Goal: Task Accomplishment & Management: Use online tool/utility

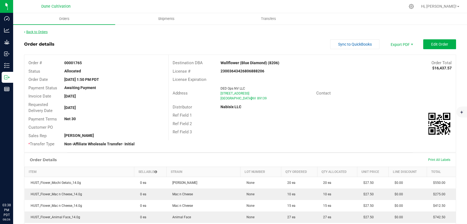
click at [42, 33] on link "Back to Orders" at bounding box center [36, 32] width 24 height 4
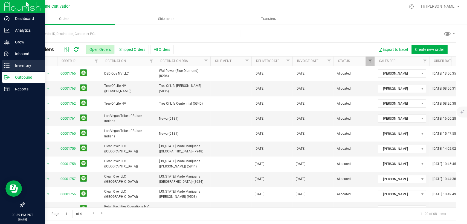
click at [8, 63] on icon at bounding box center [6, 65] width 5 height 5
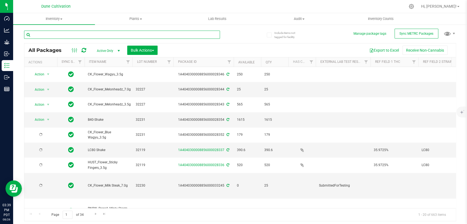
click at [97, 35] on input "text" at bounding box center [122, 35] width 196 height 8
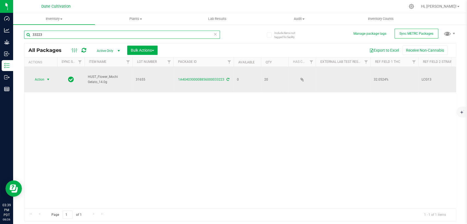
type input "33223"
click at [42, 76] on span "Action" at bounding box center [37, 80] width 15 height 8
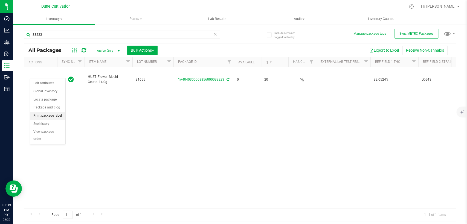
click at [51, 116] on li "Print package label" at bounding box center [47, 116] width 35 height 8
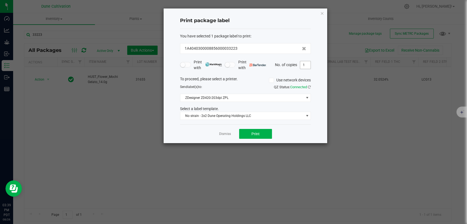
click at [305, 65] on input "1" at bounding box center [305, 65] width 10 height 8
type input "20"
click at [264, 134] on button "Print" at bounding box center [255, 134] width 33 height 10
click at [323, 14] on icon "button" at bounding box center [322, 13] width 4 height 7
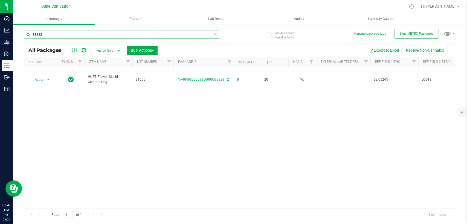
click at [78, 36] on input "33223" at bounding box center [122, 35] width 196 height 8
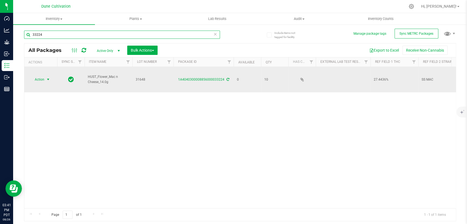
type input "33224"
click at [49, 77] on span "select" at bounding box center [48, 79] width 4 height 4
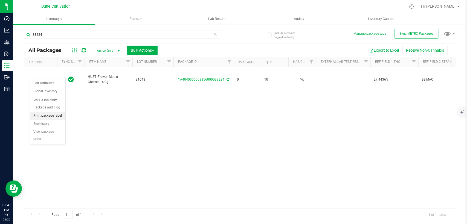
click at [45, 115] on li "Print package label" at bounding box center [47, 116] width 35 height 8
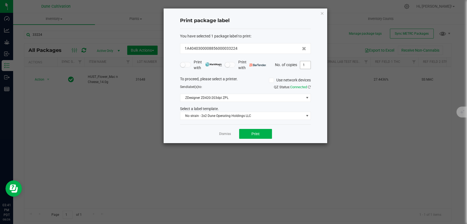
click at [304, 65] on input "1" at bounding box center [305, 65] width 10 height 8
type input "10"
click at [264, 133] on button "Print" at bounding box center [255, 134] width 33 height 10
click at [221, 133] on link "Dismiss" at bounding box center [225, 134] width 12 height 5
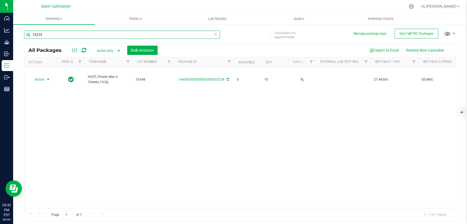
click at [85, 36] on input "33224" at bounding box center [122, 35] width 196 height 8
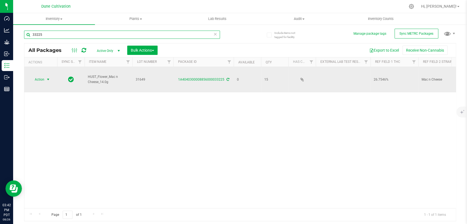
type input "33225"
click at [47, 77] on span "select" at bounding box center [48, 79] width 4 height 4
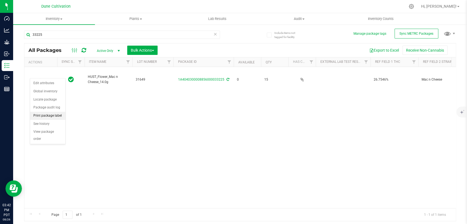
click at [49, 119] on li "Print package label" at bounding box center [47, 116] width 35 height 8
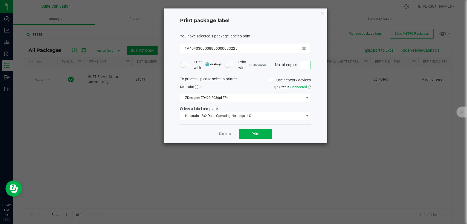
click at [307, 64] on input "1" at bounding box center [305, 65] width 10 height 8
type input "15"
click at [260, 132] on button "Print" at bounding box center [255, 134] width 33 height 10
click at [324, 14] on div "Print package label You have selected 1 package label to print : 1A404030000885…" at bounding box center [246, 75] width 164 height 135
click at [323, 13] on icon "button" at bounding box center [322, 13] width 4 height 7
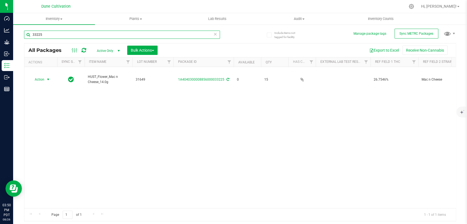
click at [48, 37] on input "33225" at bounding box center [122, 35] width 196 height 8
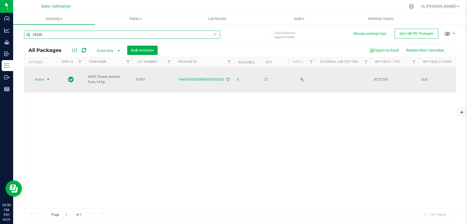
type input "33226"
click at [49, 77] on span "select" at bounding box center [48, 79] width 4 height 4
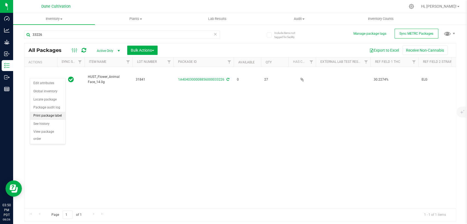
click at [46, 116] on li "Print package label" at bounding box center [47, 116] width 35 height 8
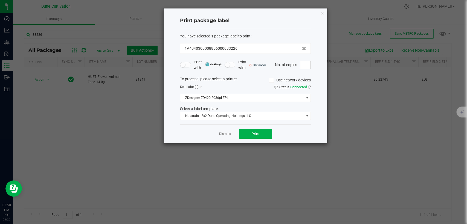
click at [304, 67] on input "1" at bounding box center [305, 65] width 10 height 8
type input "27"
click at [262, 135] on button "Print" at bounding box center [255, 134] width 33 height 10
click at [324, 13] on div "Print package label You have selected 1 package label to print : 1A404030000885…" at bounding box center [246, 75] width 164 height 135
click at [323, 13] on icon "button" at bounding box center [322, 13] width 4 height 7
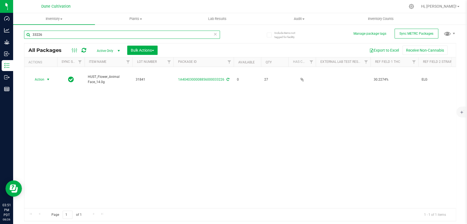
click at [120, 37] on input "33226" at bounding box center [122, 35] width 196 height 8
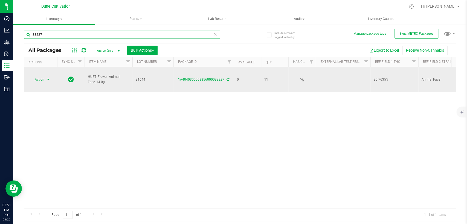
type input "33227"
click at [48, 77] on span "select" at bounding box center [48, 80] width 7 height 8
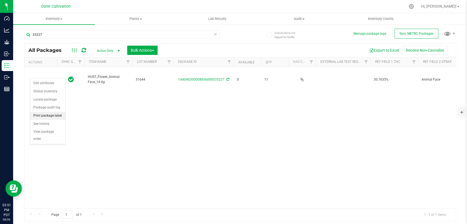
click at [44, 114] on li "Print package label" at bounding box center [47, 116] width 35 height 8
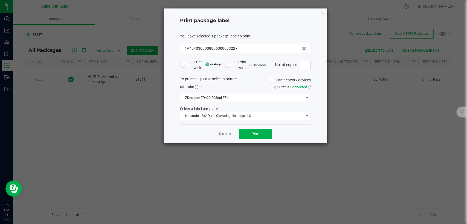
click at [304, 67] on input "1" at bounding box center [305, 65] width 10 height 8
type input "11"
click at [263, 136] on button "Print" at bounding box center [255, 134] width 33 height 10
click at [221, 132] on link "Dismiss" at bounding box center [225, 134] width 12 height 5
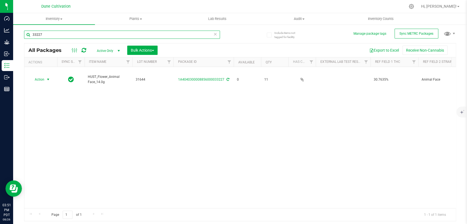
click at [71, 36] on input "33227" at bounding box center [122, 35] width 196 height 8
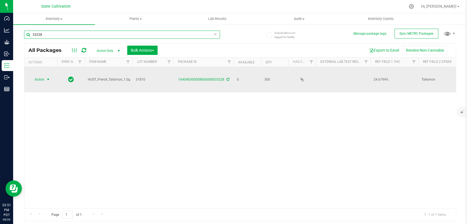
type input "33228"
click at [46, 77] on span "select" at bounding box center [48, 79] width 4 height 4
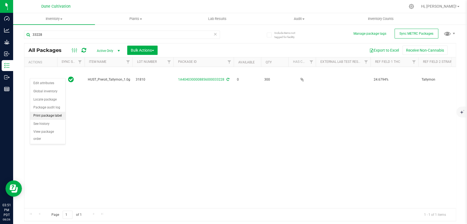
click at [49, 117] on li "Print package label" at bounding box center [47, 116] width 35 height 8
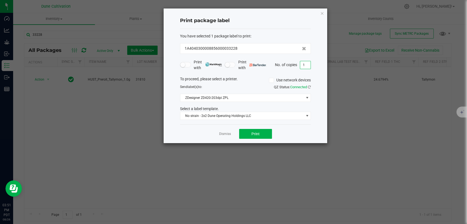
click at [304, 66] on input "1" at bounding box center [305, 65] width 10 height 8
type input "300"
click at [252, 135] on span "Print" at bounding box center [255, 134] width 8 height 4
click at [322, 14] on icon "button" at bounding box center [322, 13] width 4 height 7
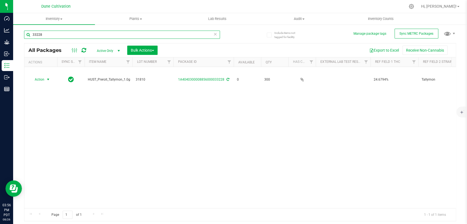
click at [62, 34] on input "33228" at bounding box center [122, 35] width 196 height 8
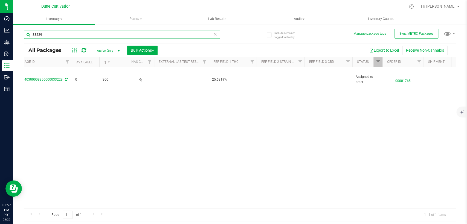
scroll to position [0, 182]
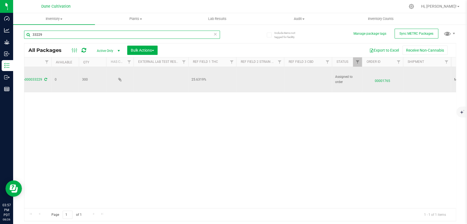
type input "33229"
click at [294, 74] on td at bounding box center [308, 79] width 48 height 25
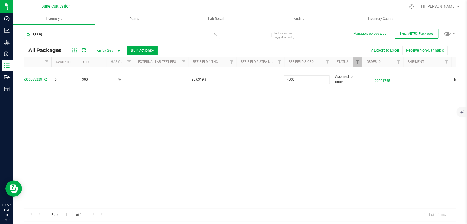
click at [238, 109] on div "Action Action Edit attributes Global inventory Locate package Package audit log…" at bounding box center [239, 137] width 431 height 141
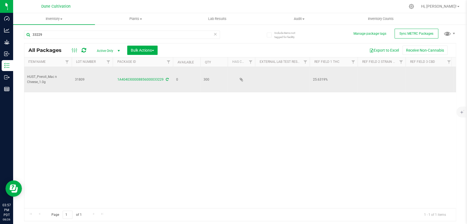
click at [385, 74] on td at bounding box center [381, 79] width 48 height 25
type input "Mac n Cheese"
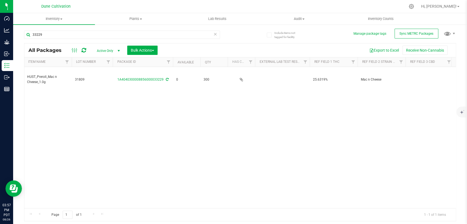
click at [284, 119] on div "Action Action Edit attributes Global inventory Locate package Package audit log…" at bounding box center [239, 137] width 431 height 141
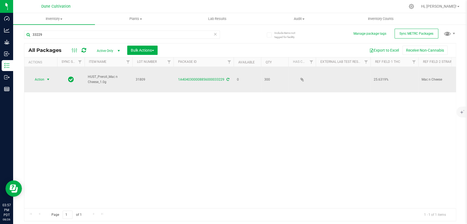
click at [43, 76] on span "Action" at bounding box center [37, 80] width 15 height 8
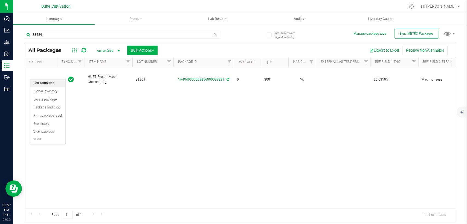
click at [53, 84] on li "Edit attributes" at bounding box center [47, 83] width 35 height 8
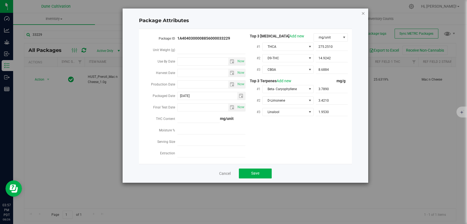
click at [363, 13] on icon "Close modal" at bounding box center [363, 13] width 4 height 7
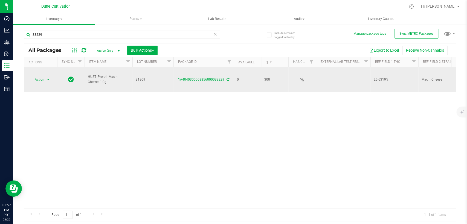
click at [45, 76] on span "select" at bounding box center [48, 80] width 7 height 8
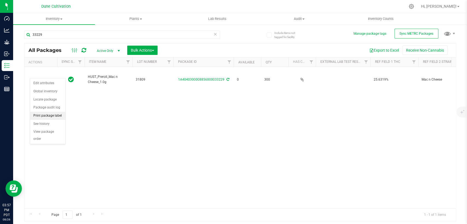
click at [48, 117] on li "Print package label" at bounding box center [47, 116] width 35 height 8
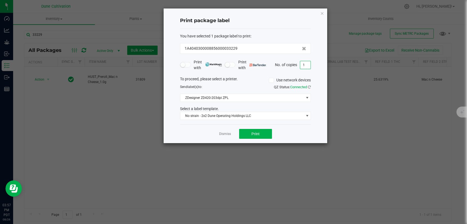
click at [303, 66] on input "1" at bounding box center [305, 65] width 10 height 8
type input "300"
click at [267, 133] on button "Print" at bounding box center [255, 134] width 33 height 10
click at [323, 13] on icon "button" at bounding box center [322, 13] width 4 height 7
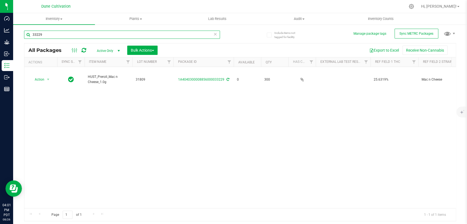
click at [75, 35] on input "33229" at bounding box center [122, 35] width 196 height 8
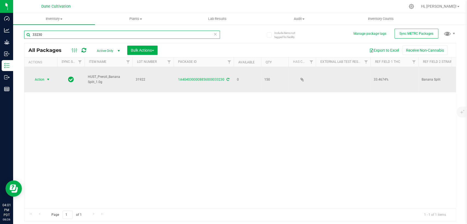
type input "33230"
click at [50, 76] on span "select" at bounding box center [48, 80] width 7 height 8
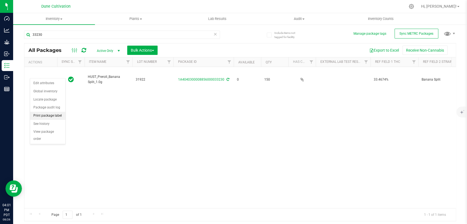
click at [63, 115] on li "Print package label" at bounding box center [47, 116] width 35 height 8
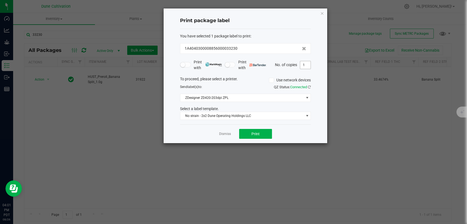
click at [304, 64] on input "1" at bounding box center [305, 65] width 10 height 8
type input "150"
click at [262, 137] on button "Print" at bounding box center [255, 134] width 33 height 10
click at [319, 13] on div "Print package label You have selected 1 package label to print : 1A404030000885…" at bounding box center [246, 75] width 164 height 135
click at [322, 13] on icon "button" at bounding box center [322, 13] width 4 height 7
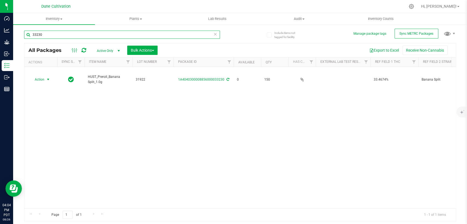
click at [132, 37] on input "33230" at bounding box center [122, 35] width 196 height 8
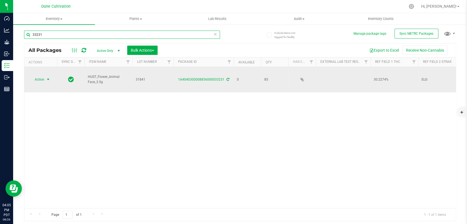
type input "33231"
click at [48, 77] on span "select" at bounding box center [48, 79] width 4 height 4
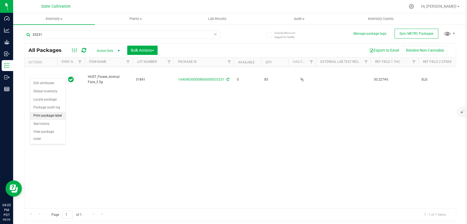
click at [62, 116] on li "Print package label" at bounding box center [47, 116] width 35 height 8
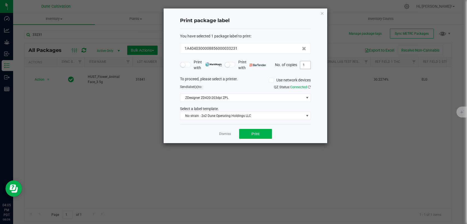
click at [308, 64] on input "1" at bounding box center [305, 65] width 10 height 8
type input "85"
click at [252, 136] on button "Print" at bounding box center [255, 134] width 33 height 10
click at [322, 11] on icon "button" at bounding box center [322, 13] width 4 height 7
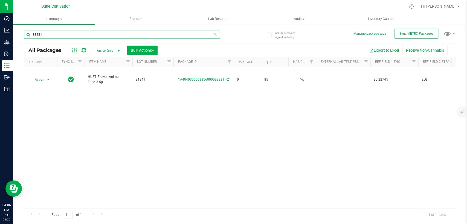
click at [43, 36] on input "33231" at bounding box center [122, 35] width 196 height 8
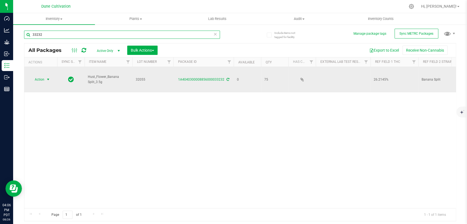
type input "33232"
click at [50, 76] on span "select" at bounding box center [48, 80] width 7 height 8
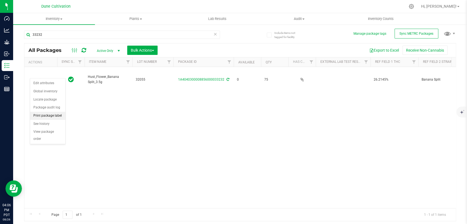
click at [49, 114] on li "Print package label" at bounding box center [47, 116] width 35 height 8
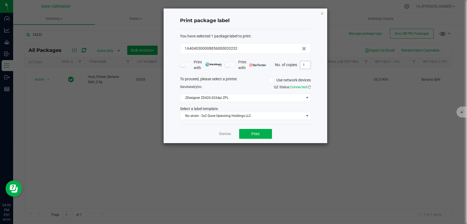
click at [308, 65] on input "1" at bounding box center [305, 65] width 10 height 8
type input "75"
click at [256, 135] on span "Print" at bounding box center [255, 134] width 8 height 4
click at [323, 12] on icon "button" at bounding box center [322, 13] width 4 height 7
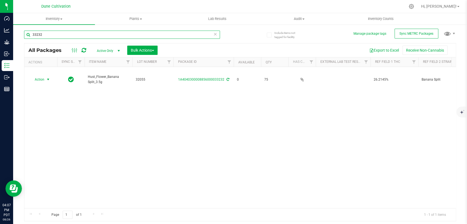
click at [65, 37] on input "33232" at bounding box center [122, 35] width 196 height 8
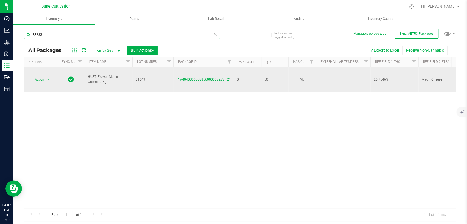
type input "33233"
click at [46, 76] on span "select" at bounding box center [48, 80] width 7 height 8
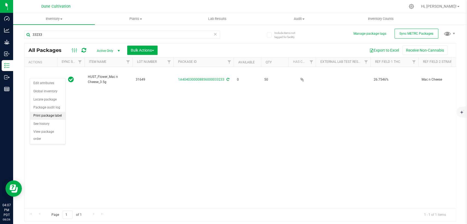
click at [43, 114] on li "Print package label" at bounding box center [47, 116] width 35 height 8
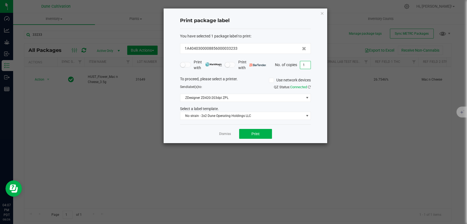
click at [303, 67] on input "1" at bounding box center [305, 65] width 10 height 8
type input "50"
click at [257, 132] on span "Print" at bounding box center [255, 134] width 8 height 4
click at [320, 13] on icon "button" at bounding box center [322, 13] width 4 height 7
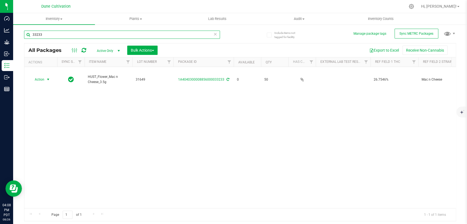
click at [66, 35] on input "33233" at bounding box center [122, 35] width 196 height 8
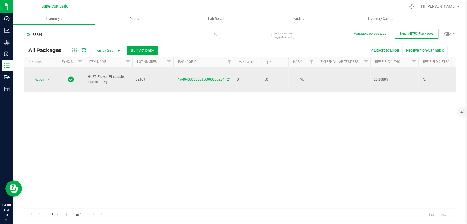
type input "33234"
click at [49, 77] on span "select" at bounding box center [48, 79] width 4 height 4
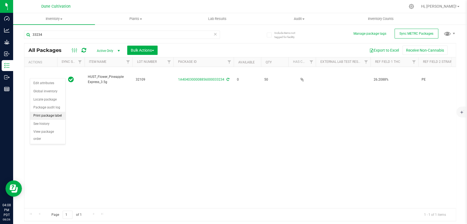
click at [46, 116] on li "Print package label" at bounding box center [47, 116] width 35 height 8
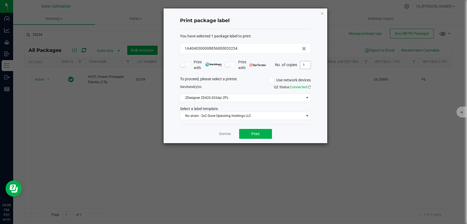
click at [304, 66] on input "1" at bounding box center [305, 65] width 10 height 8
type input "50"
click at [249, 133] on button "Print" at bounding box center [255, 134] width 33 height 10
click at [321, 13] on icon "button" at bounding box center [322, 13] width 4 height 7
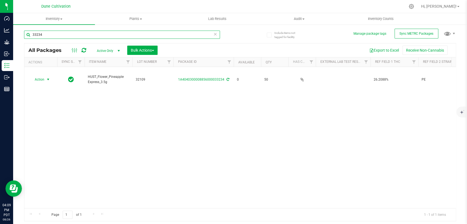
click at [50, 37] on input "33234" at bounding box center [122, 35] width 196 height 8
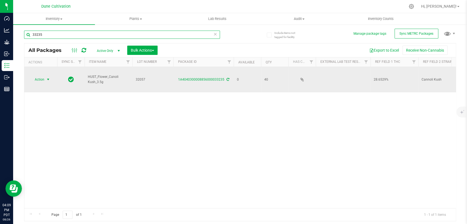
type input "33235"
click at [48, 77] on span "select" at bounding box center [48, 79] width 4 height 4
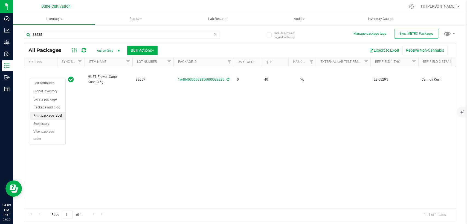
click at [50, 115] on li "Print package label" at bounding box center [47, 116] width 35 height 8
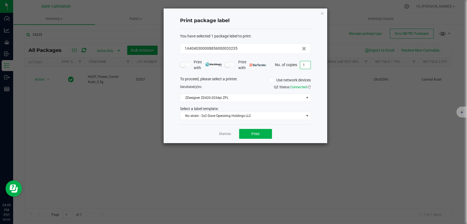
click at [308, 64] on input "1" at bounding box center [305, 65] width 10 height 8
type input "40"
click at [256, 135] on span "Print" at bounding box center [255, 134] width 8 height 4
click at [321, 13] on icon "button" at bounding box center [322, 13] width 4 height 7
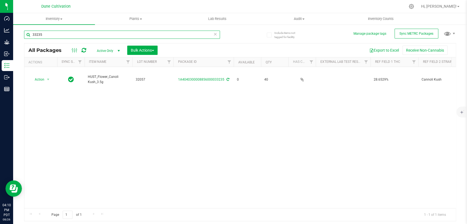
click at [114, 36] on input "33235" at bounding box center [122, 35] width 196 height 8
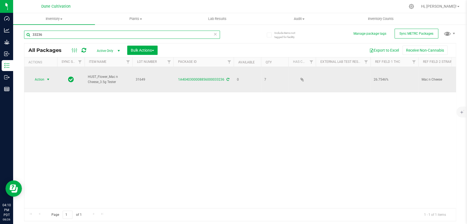
type input "33236"
click at [49, 77] on span "select" at bounding box center [48, 79] width 4 height 4
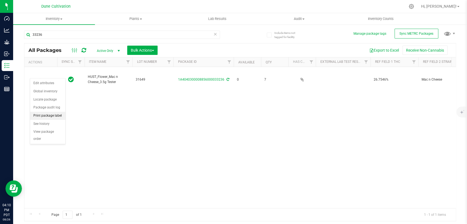
click at [52, 114] on li "Print package label" at bounding box center [47, 116] width 35 height 8
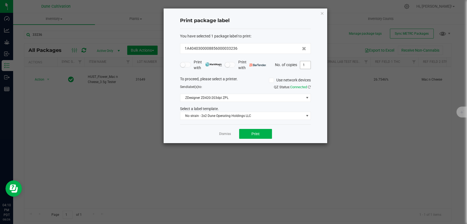
click at [306, 63] on input "1" at bounding box center [305, 65] width 10 height 8
type input "7"
click at [252, 135] on span "Print" at bounding box center [255, 134] width 8 height 4
click at [321, 13] on icon "button" at bounding box center [322, 13] width 4 height 7
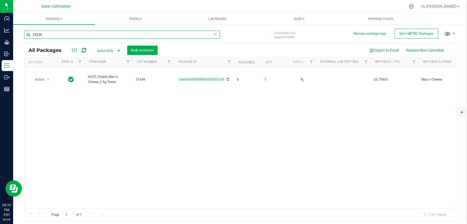
click at [111, 33] on input "33236" at bounding box center [122, 35] width 196 height 8
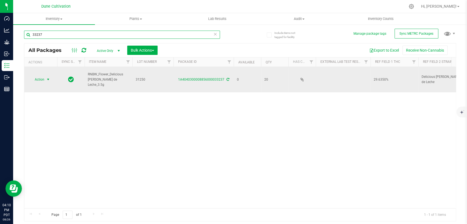
type input "33237"
click at [48, 77] on span "select" at bounding box center [48, 79] width 4 height 4
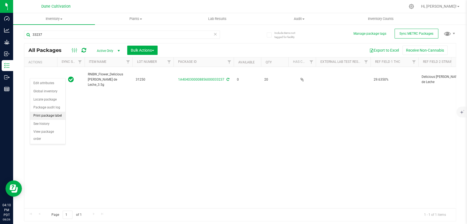
click at [54, 116] on li "Print package label" at bounding box center [47, 116] width 35 height 8
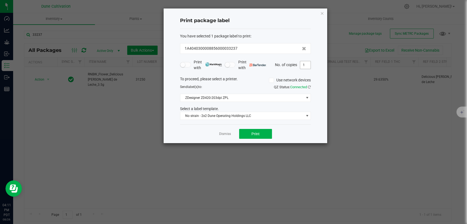
click at [304, 66] on input "1" at bounding box center [305, 65] width 10 height 8
type input "20"
click at [261, 132] on button "Print" at bounding box center [255, 134] width 33 height 10
click at [322, 14] on icon "button" at bounding box center [322, 13] width 4 height 7
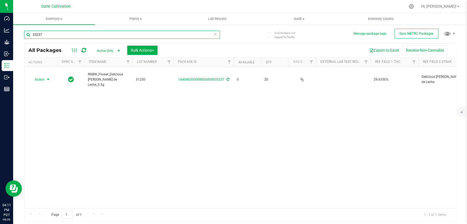
click at [107, 33] on input "33237" at bounding box center [122, 35] width 196 height 8
type input "33238"
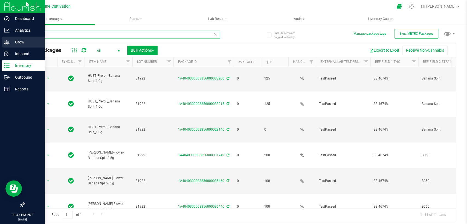
drag, startPoint x: 63, startPoint y: 36, endPoint x: 8, endPoint y: 43, distance: 55.2
click at [0, 40] on div "Dashboard Analytics Grow Inbound Inventory Outbound Reports 03:43 PM PDT [DATE]…" at bounding box center [233, 112] width 467 height 224
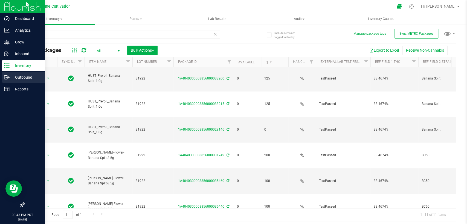
click at [27, 78] on p "Outbound" at bounding box center [26, 77] width 33 height 7
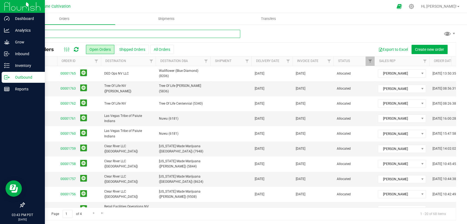
click at [77, 36] on input "text" at bounding box center [132, 34] width 216 height 8
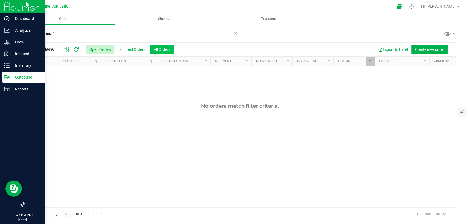
type input "Curaleaf (Blvd)"
click at [158, 51] on button "All Orders" at bounding box center [162, 49] width 24 height 9
drag, startPoint x: 129, startPoint y: 36, endPoint x: 45, endPoint y: 37, distance: 83.1
click at [45, 37] on input "Curaleaf (Blvd)" at bounding box center [132, 34] width 216 height 8
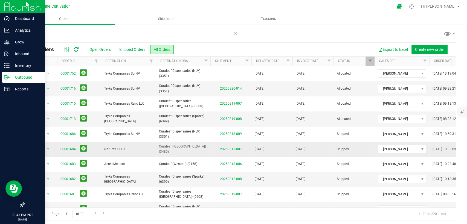
drag, startPoint x: 206, startPoint y: 149, endPoint x: 158, endPoint y: 150, distance: 48.7
click at [158, 150] on td "Curaleaf ([GEOGRAPHIC_DATA]) (3480)" at bounding box center [183, 149] width 55 height 15
copy span "Curaleaf ([GEOGRAPHIC_DATA]) (3480)"
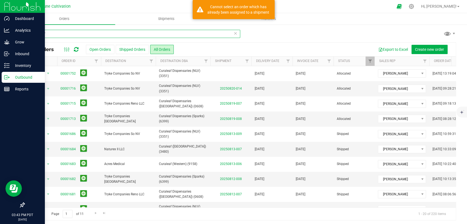
drag, startPoint x: 60, startPoint y: 35, endPoint x: 14, endPoint y: 35, distance: 45.7
click at [14, 35] on div "Curaleaf All Orders Open Orders Shipped Orders All Orders Export to Excel Creat…" at bounding box center [240, 125] width 454 height 202
paste input "([GEOGRAPHIC_DATA]) (3480)"
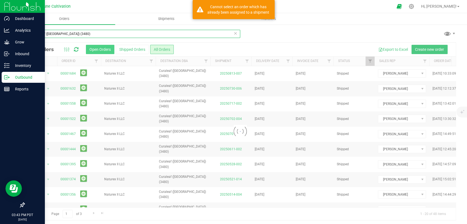
type input "Curaleaf ([GEOGRAPHIC_DATA]) (3480)"
click at [96, 49] on button "Open Orders" at bounding box center [100, 49] width 28 height 9
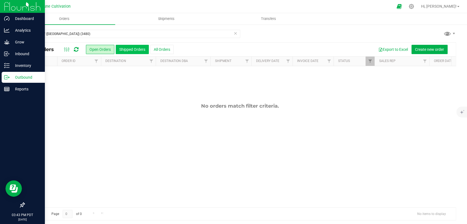
click at [122, 50] on button "Shipped Orders" at bounding box center [132, 49] width 33 height 9
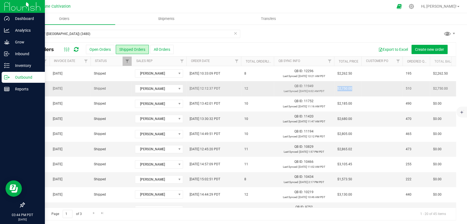
drag, startPoint x: 352, startPoint y: 87, endPoint x: 335, endPoint y: 87, distance: 17.0
click at [335, 87] on td "$2,750.00" at bounding box center [347, 88] width 27 height 15
click at [68, 63] on link "Invoice Date" at bounding box center [64, 61] width 21 height 4
click at [66, 60] on link "Invoice Date" at bounding box center [68, 61] width 28 height 4
click at [92, 47] on button "Open Orders" at bounding box center [100, 49] width 28 height 9
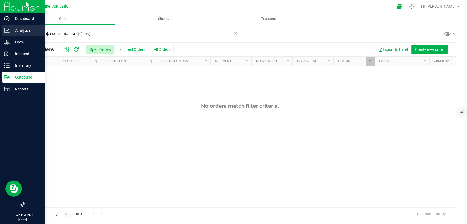
drag, startPoint x: 84, startPoint y: 33, endPoint x: 0, endPoint y: 34, distance: 84.5
click at [0, 34] on div "Dashboard Analytics Grow Inbound Inventory Outbound Reports 03:46 PM PDT [DATE]…" at bounding box center [233, 112] width 467 height 224
drag, startPoint x: 40, startPoint y: 31, endPoint x: 6, endPoint y: 38, distance: 35.3
click at [0, 37] on div "Dashboard Analytics Grow Inbound Inventory Outbound Reports 03:46 PM PDT [DATE]…" at bounding box center [233, 112] width 467 height 224
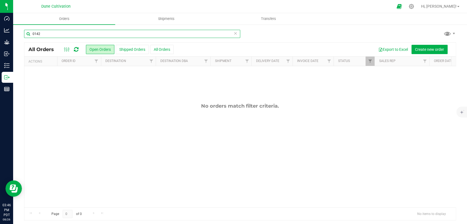
type input "0142"
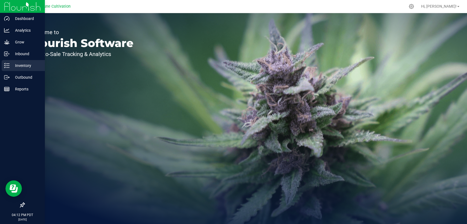
click at [13, 68] on p "Inventory" at bounding box center [26, 65] width 33 height 7
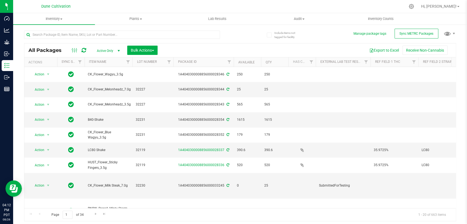
click at [119, 50] on span "select" at bounding box center [118, 51] width 4 height 4
drag, startPoint x: 101, startPoint y: 84, endPoint x: 111, endPoint y: 57, distance: 28.5
click at [101, 84] on li "All" at bounding box center [107, 84] width 30 height 8
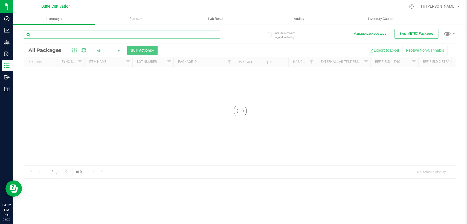
click at [73, 33] on input "text" at bounding box center [122, 35] width 196 height 8
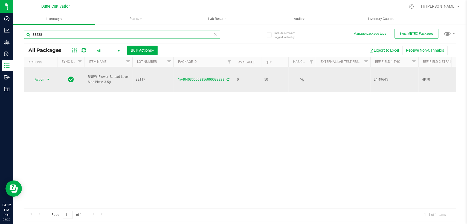
type input "33238"
click at [44, 76] on span "Action" at bounding box center [37, 80] width 15 height 8
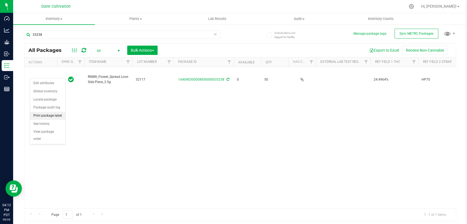
click at [59, 113] on li "Print package label" at bounding box center [47, 116] width 35 height 8
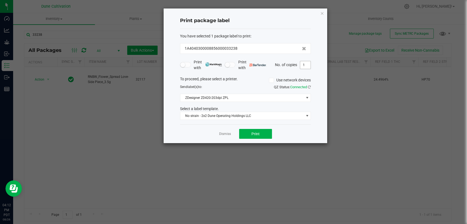
click at [302, 66] on input "1" at bounding box center [305, 65] width 10 height 8
type input "50"
click at [260, 133] on button "Print" at bounding box center [255, 134] width 33 height 10
click at [225, 134] on link "Dismiss" at bounding box center [225, 134] width 12 height 5
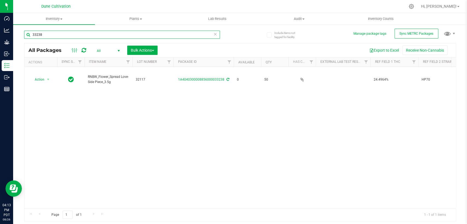
click at [86, 36] on input "33238" at bounding box center [122, 35] width 196 height 8
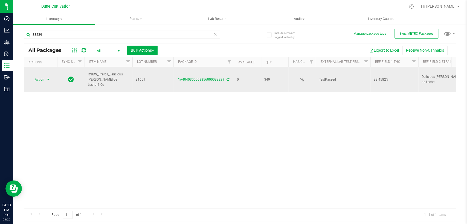
click at [45, 76] on span "select" at bounding box center [48, 80] width 7 height 8
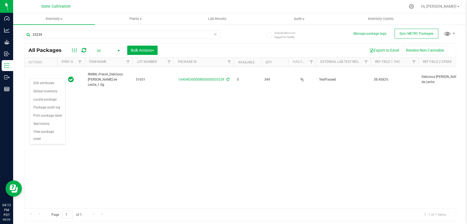
click at [150, 109] on div "Action Action Edit attributes Global inventory Locate package Package audit log…" at bounding box center [239, 137] width 431 height 141
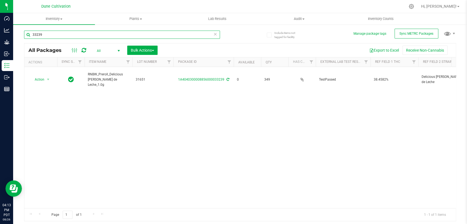
click at [54, 35] on input "33239" at bounding box center [122, 35] width 196 height 8
drag, startPoint x: 54, startPoint y: 35, endPoint x: 50, endPoint y: 35, distance: 4.4
click at [50, 35] on input "33240" at bounding box center [122, 35] width 196 height 8
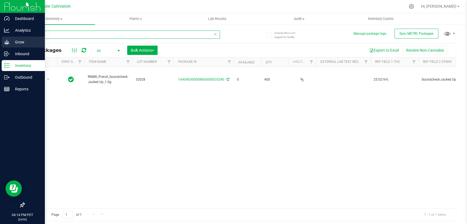
drag, startPoint x: 56, startPoint y: 33, endPoint x: 2, endPoint y: 41, distance: 55.2
click at [2, 40] on div "Dashboard Analytics Grow Inbound Inventory Outbound Reports 04:14 PM PDT 08/26/…" at bounding box center [233, 112] width 467 height 224
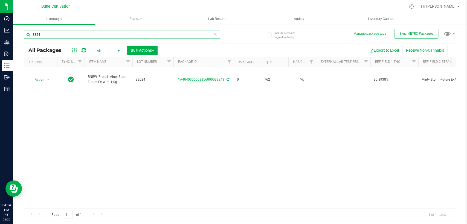
type input "33244"
